Goal: Task Accomplishment & Management: Manage account settings

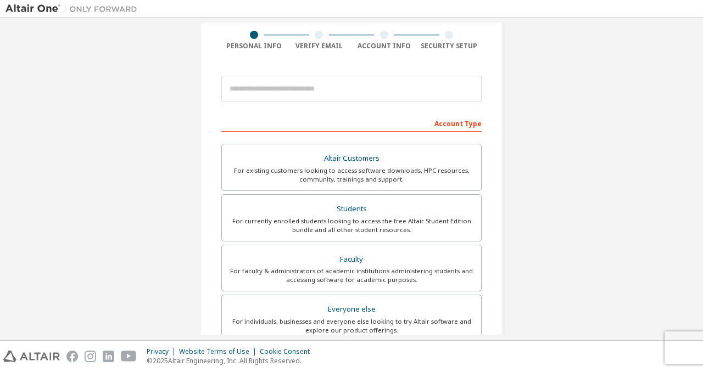
scroll to position [267, 0]
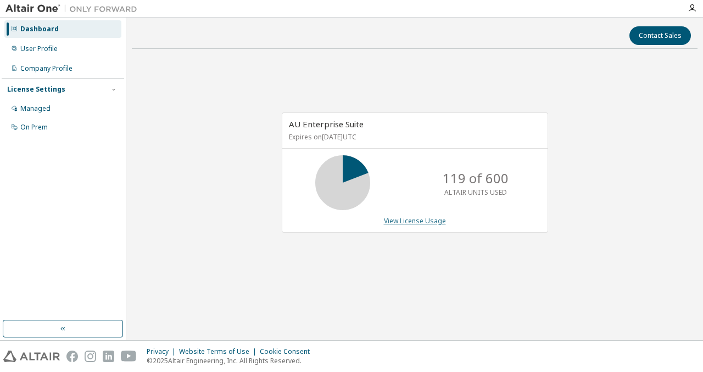
click at [410, 221] on link "View License Usage" at bounding box center [415, 220] width 62 height 9
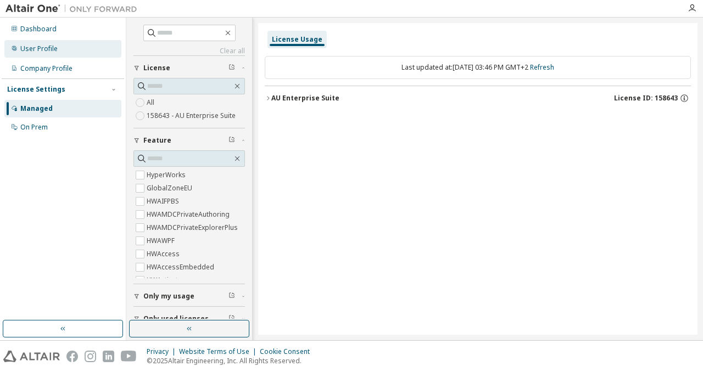
click at [37, 52] on div "User Profile" at bounding box center [38, 48] width 37 height 9
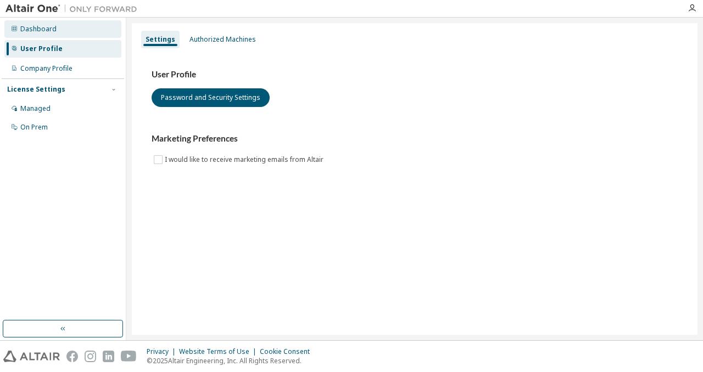
click at [57, 31] on div "Dashboard" at bounding box center [62, 29] width 117 height 18
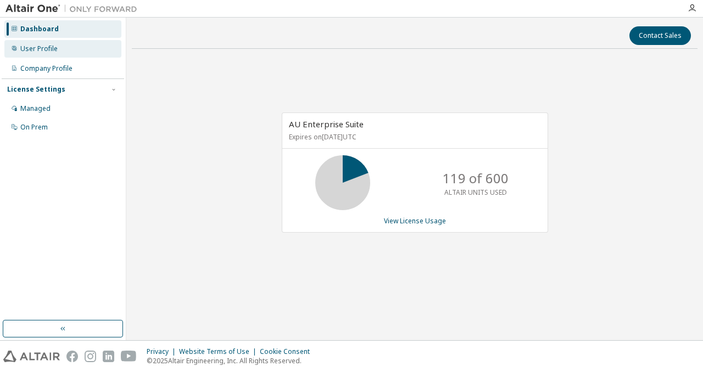
click at [72, 46] on div "User Profile" at bounding box center [62, 49] width 117 height 18
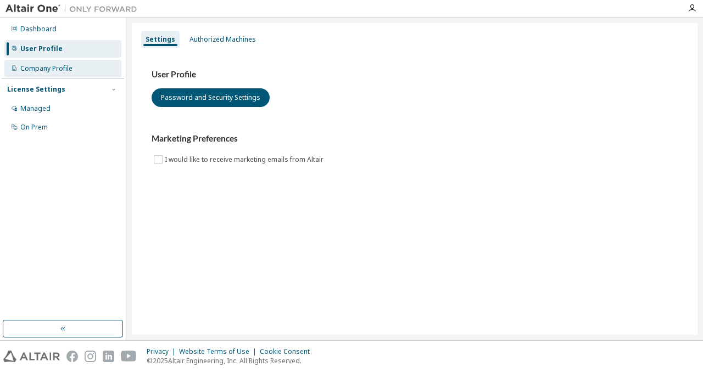
click at [59, 66] on div "Company Profile" at bounding box center [46, 68] width 52 height 9
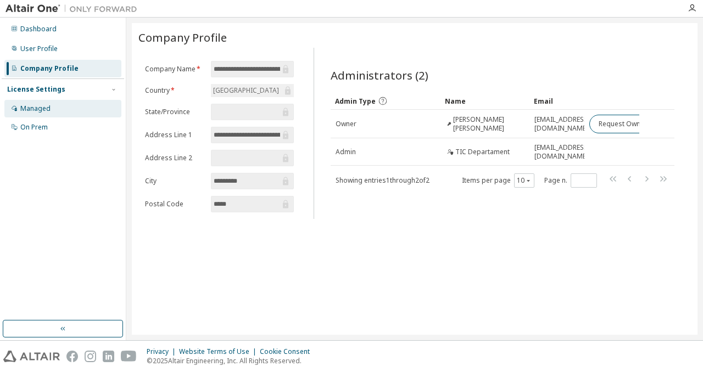
click at [76, 109] on div "Managed" at bounding box center [62, 109] width 117 height 18
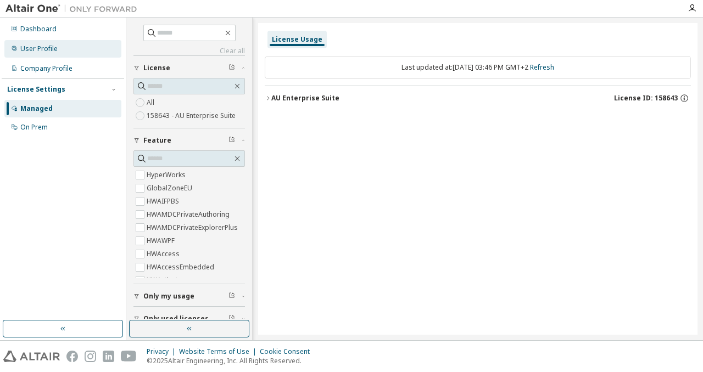
click at [89, 51] on div "User Profile" at bounding box center [62, 49] width 117 height 18
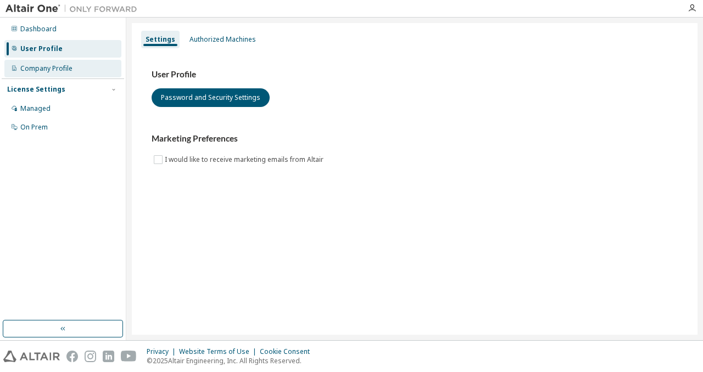
click at [92, 65] on div "Company Profile" at bounding box center [62, 69] width 117 height 18
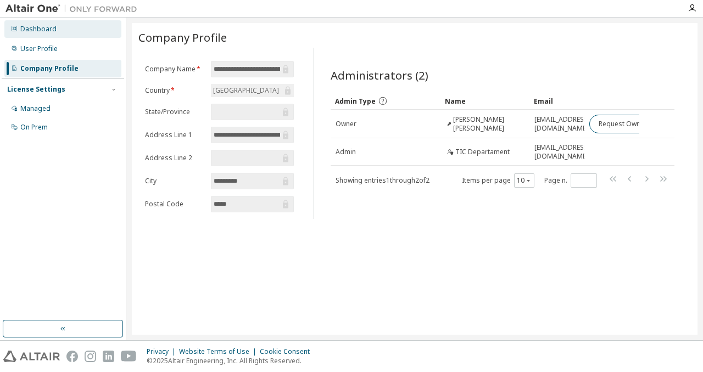
click at [74, 36] on div "Dashboard" at bounding box center [62, 29] width 117 height 18
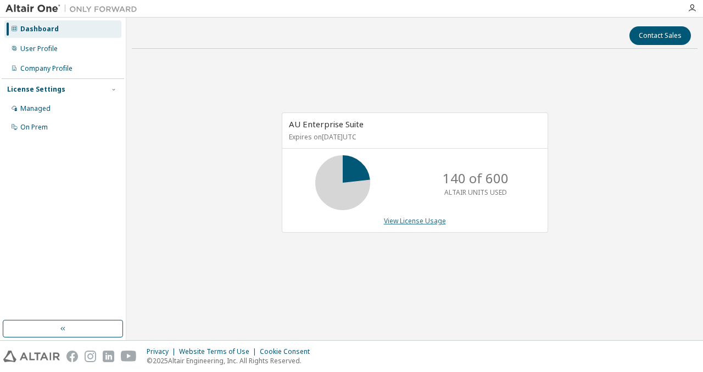
click at [415, 220] on link "View License Usage" at bounding box center [415, 220] width 62 height 9
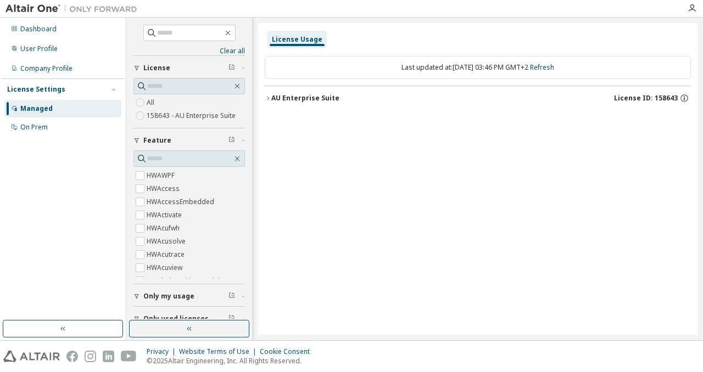
scroll to position [36, 0]
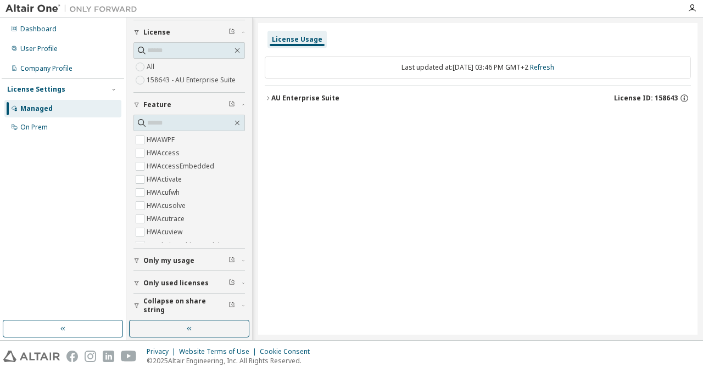
click at [152, 283] on span "Only used licenses" at bounding box center [175, 283] width 65 height 9
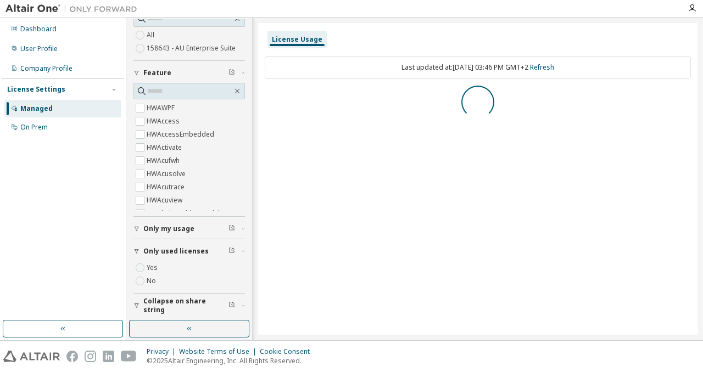
click at [158, 231] on span "Only my usage" at bounding box center [168, 229] width 51 height 9
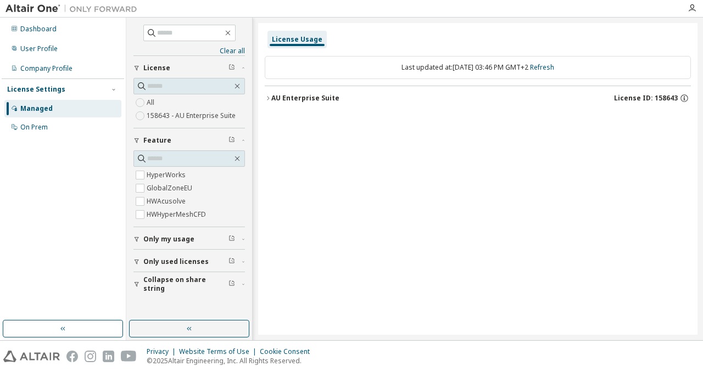
scroll to position [0, 0]
click at [38, 10] on img at bounding box center [73, 8] width 137 height 11
